Goal: Information Seeking & Learning: Find specific fact

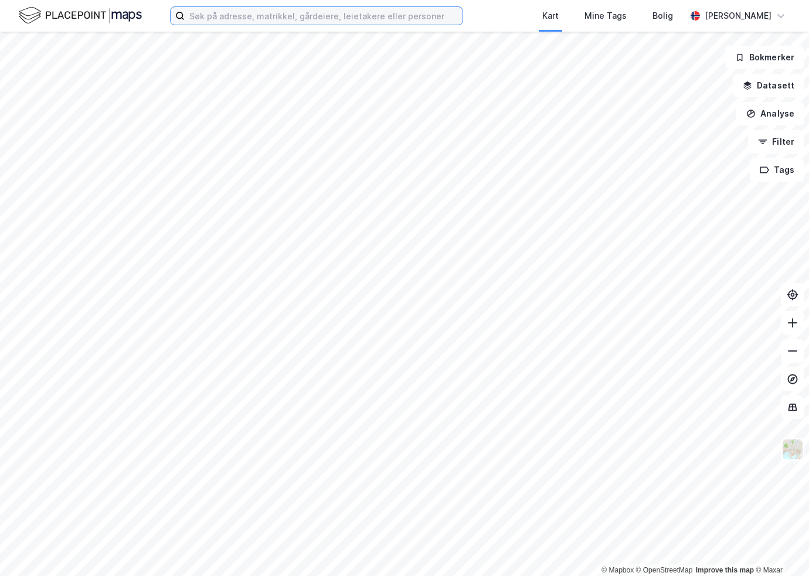
click at [249, 17] on input at bounding box center [324, 16] width 278 height 18
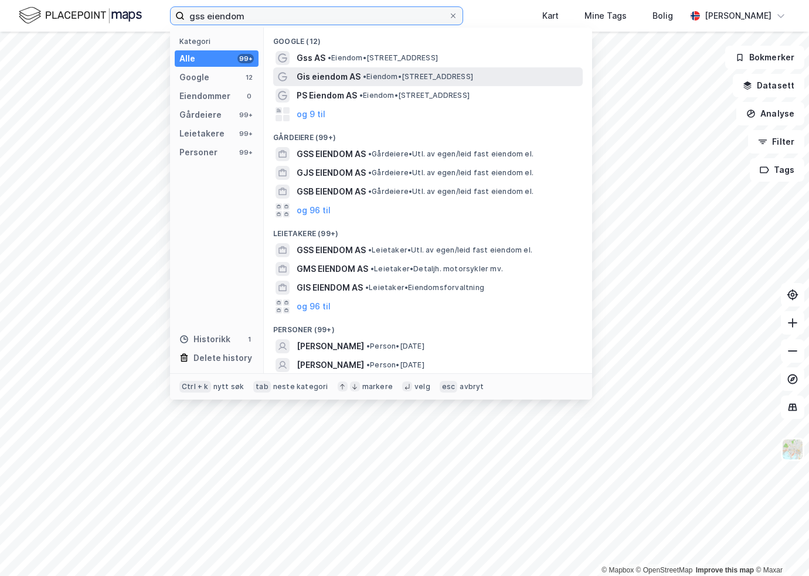
type input "gss eiendom"
click at [352, 79] on span "Gis eiendom AS" at bounding box center [329, 77] width 64 height 14
click at [275, 21] on input "gss eiendom" at bounding box center [317, 16] width 264 height 18
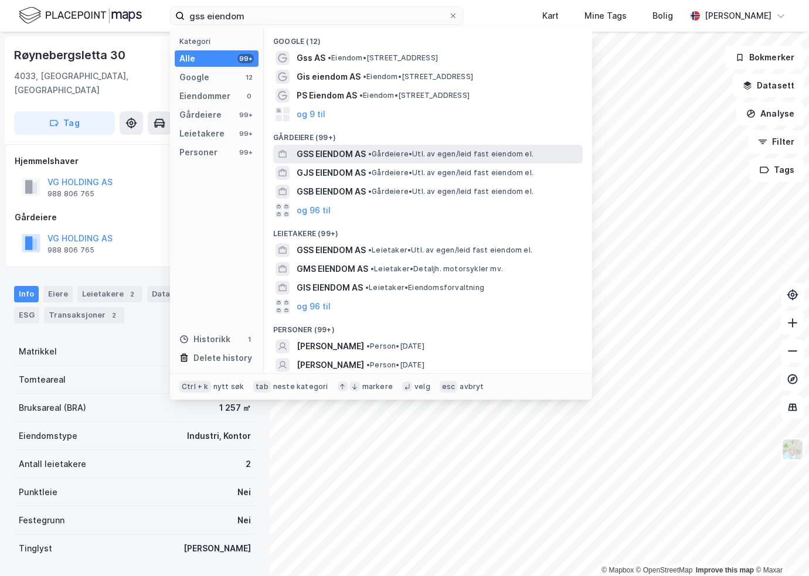
click at [330, 156] on span "GSS EIENDOM AS" at bounding box center [331, 154] width 69 height 14
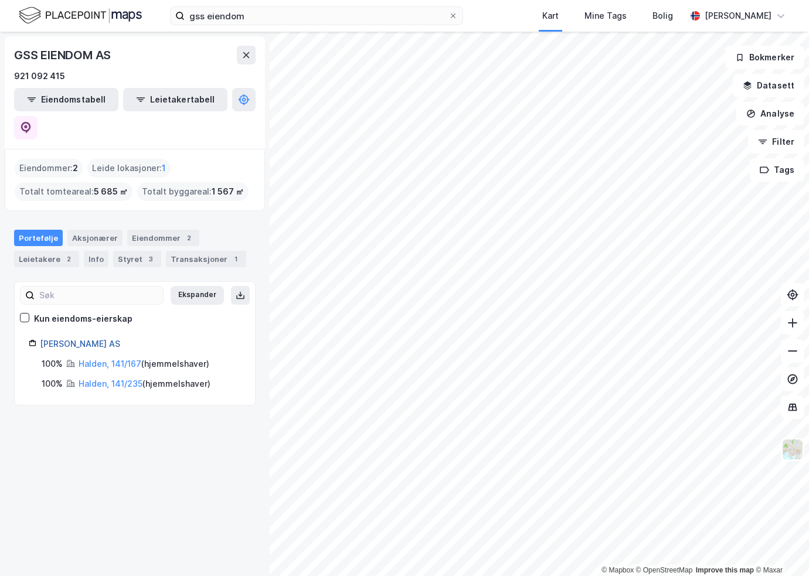
click at [76, 339] on link "[PERSON_NAME] AS" at bounding box center [80, 344] width 80 height 10
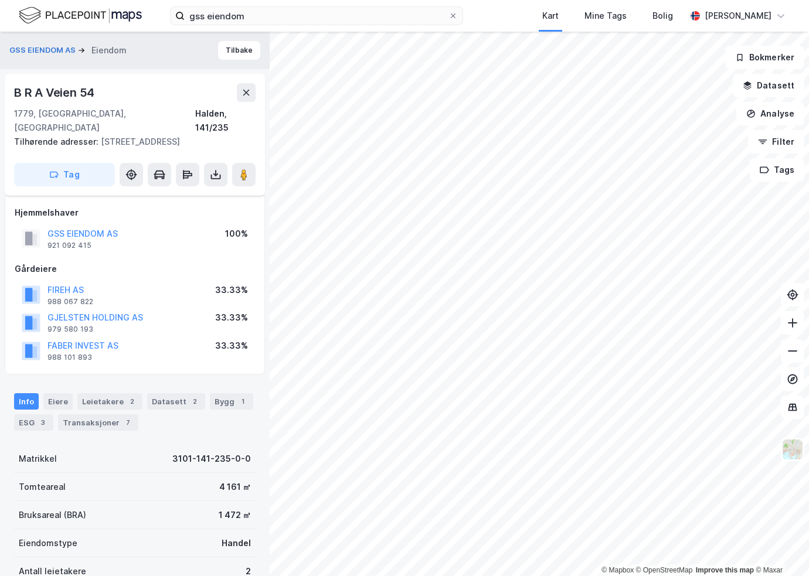
scroll to position [169, 0]
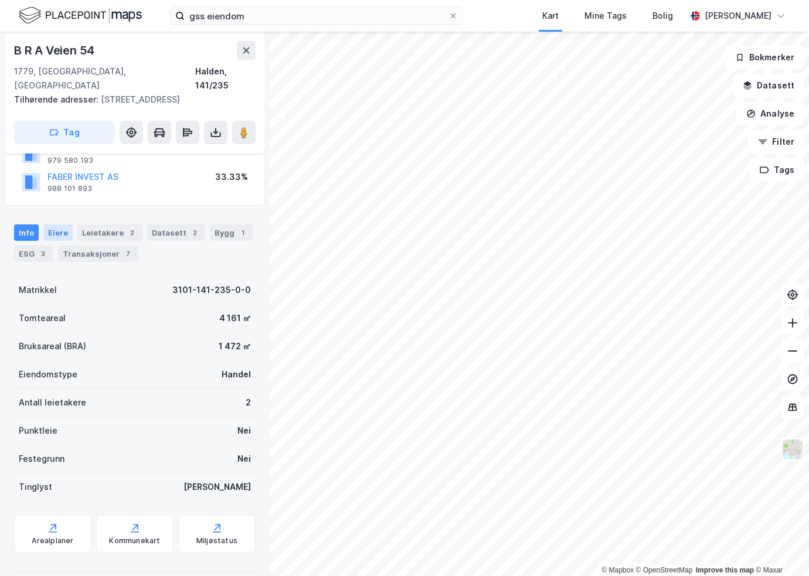
click at [49, 225] on div "Eiere" at bounding box center [57, 233] width 29 height 16
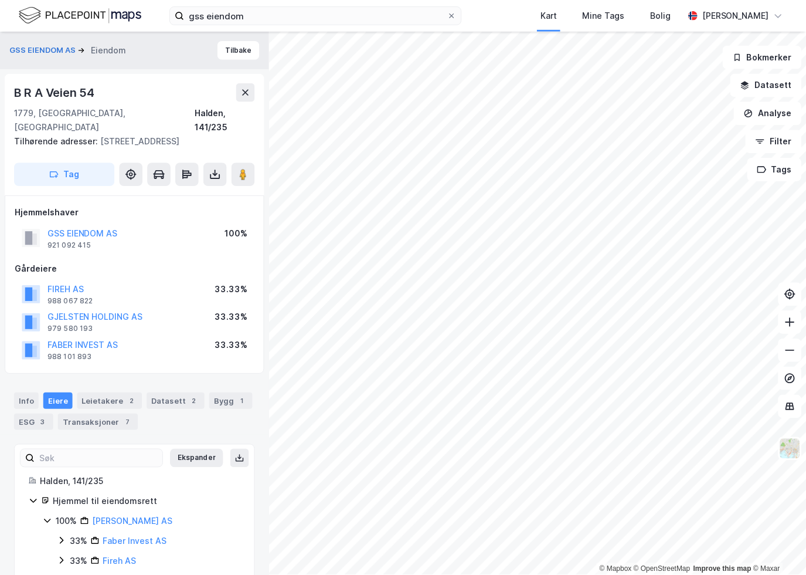
scroll to position [26, 0]
